Goal: Task Accomplishment & Management: Manage account settings

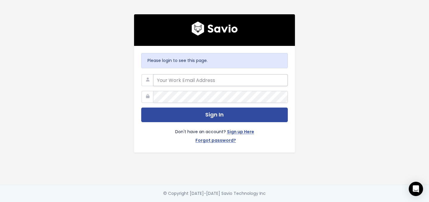
click at [199, 84] on input "email" at bounding box center [220, 80] width 135 height 12
type input "[EMAIL_ADDRESS][DOMAIN_NAME]"
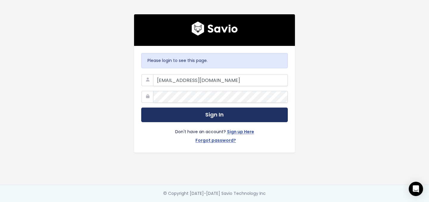
click at [186, 113] on button "Sign In" at bounding box center [214, 115] width 147 height 15
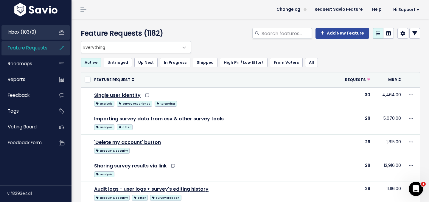
click at [30, 32] on span "Inbox (103/0)" at bounding box center [22, 32] width 29 height 6
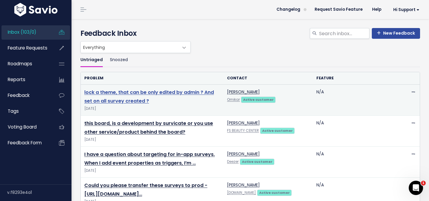
click at [124, 98] on link "lock a theme, that can be only edited by admin ? And set on all survey created ?" at bounding box center [149, 96] width 130 height 15
click at [173, 93] on link "lock a theme, that can be only edited by admin ? And set on all survey created ?" at bounding box center [149, 96] width 130 height 15
